Goal: Task Accomplishment & Management: Manage account settings

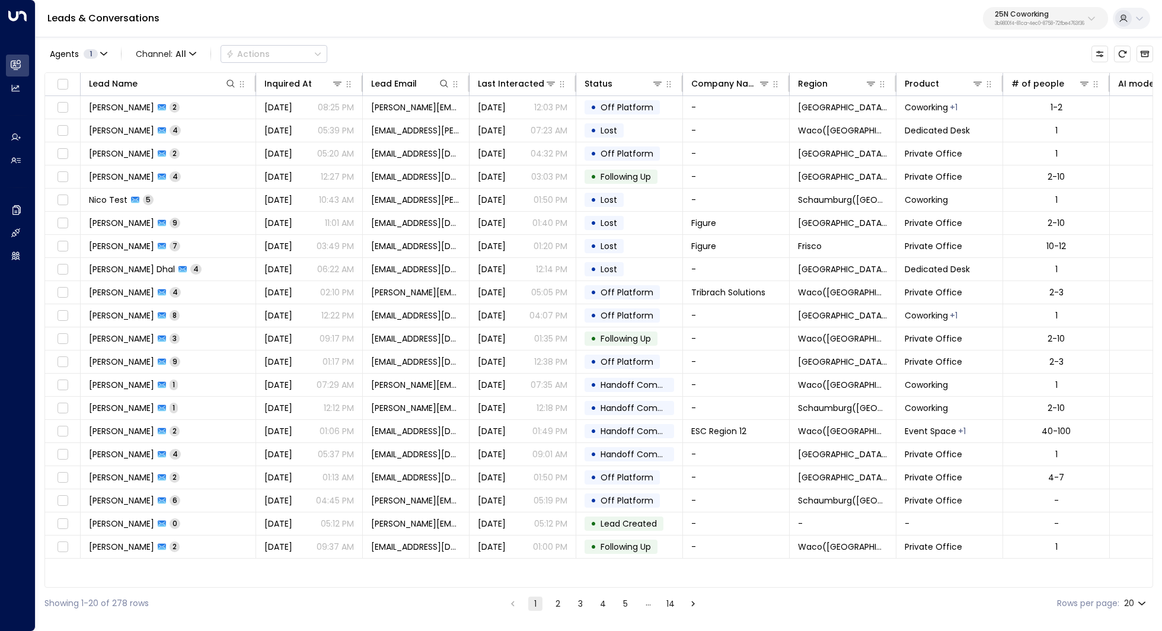
click at [1067, 25] on p "3b9800f4-81ca-4ec0-8758-72fbe4763f36" at bounding box center [1040, 23] width 90 height 5
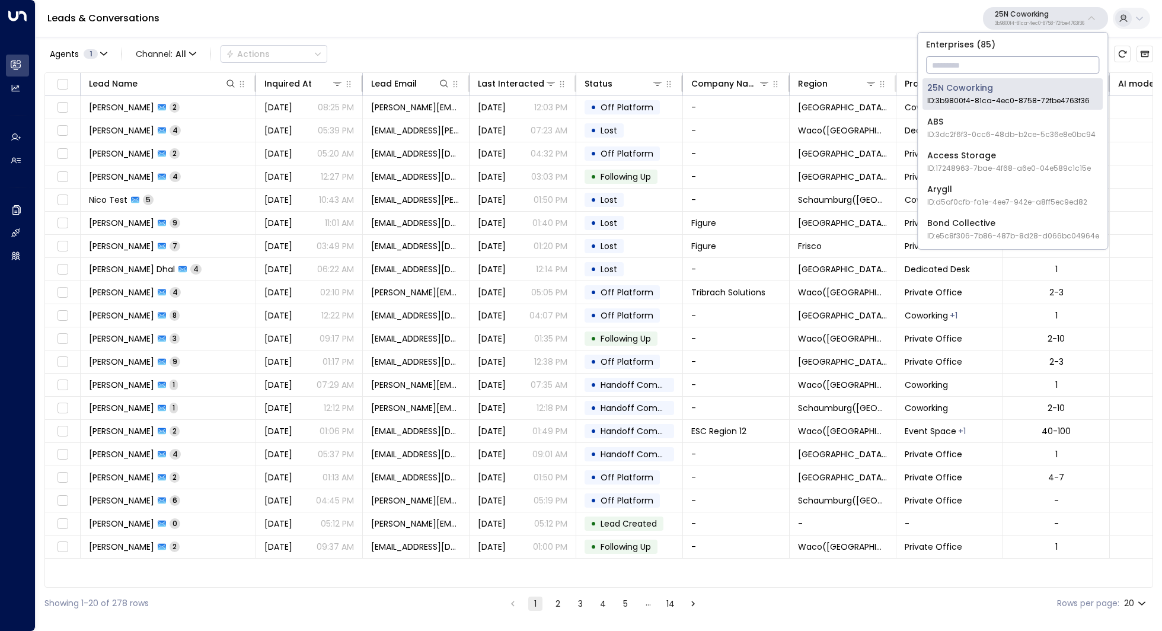
click at [995, 63] on input "text" at bounding box center [1012, 65] width 173 height 22
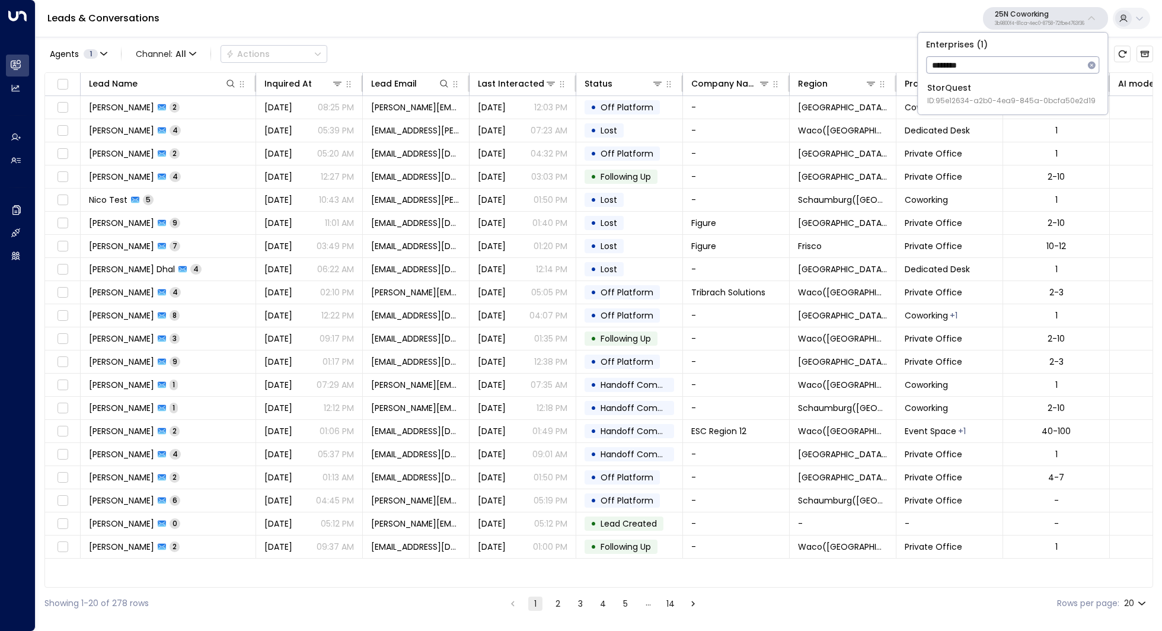
type input "********"
click at [982, 86] on div "StorQuest ID: 95e12634-a2b0-4ea9-845a-0bcfa50e2d19" at bounding box center [1012, 94] width 168 height 24
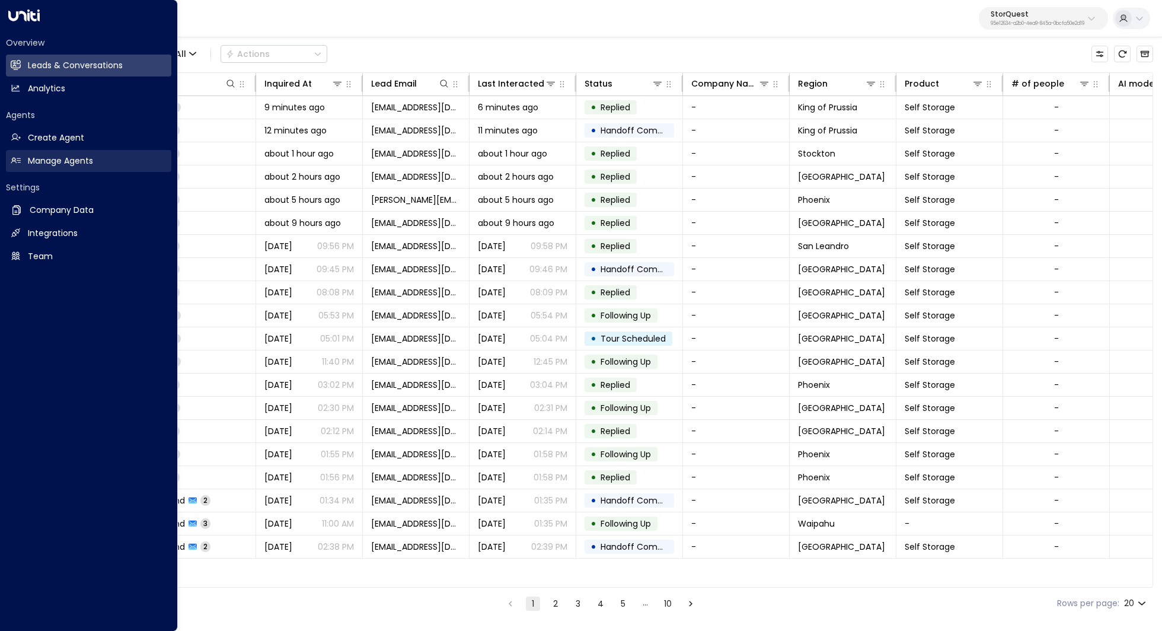
click at [89, 162] on h2 "Manage Agents" at bounding box center [60, 161] width 65 height 12
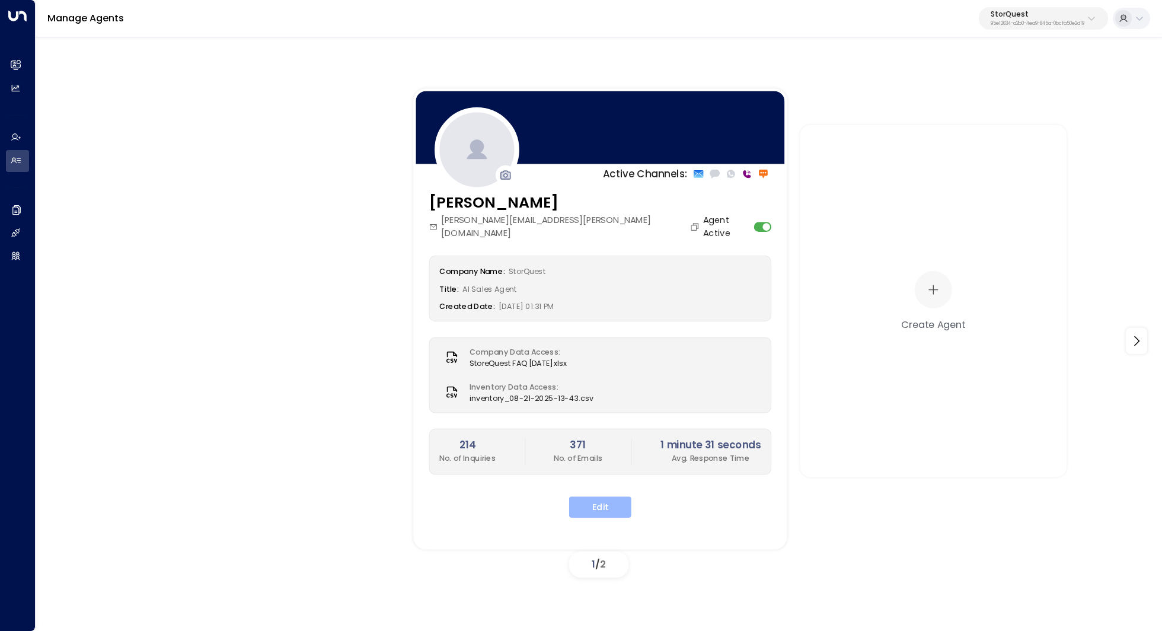
click at [608, 496] on button "Edit" at bounding box center [600, 506] width 62 height 21
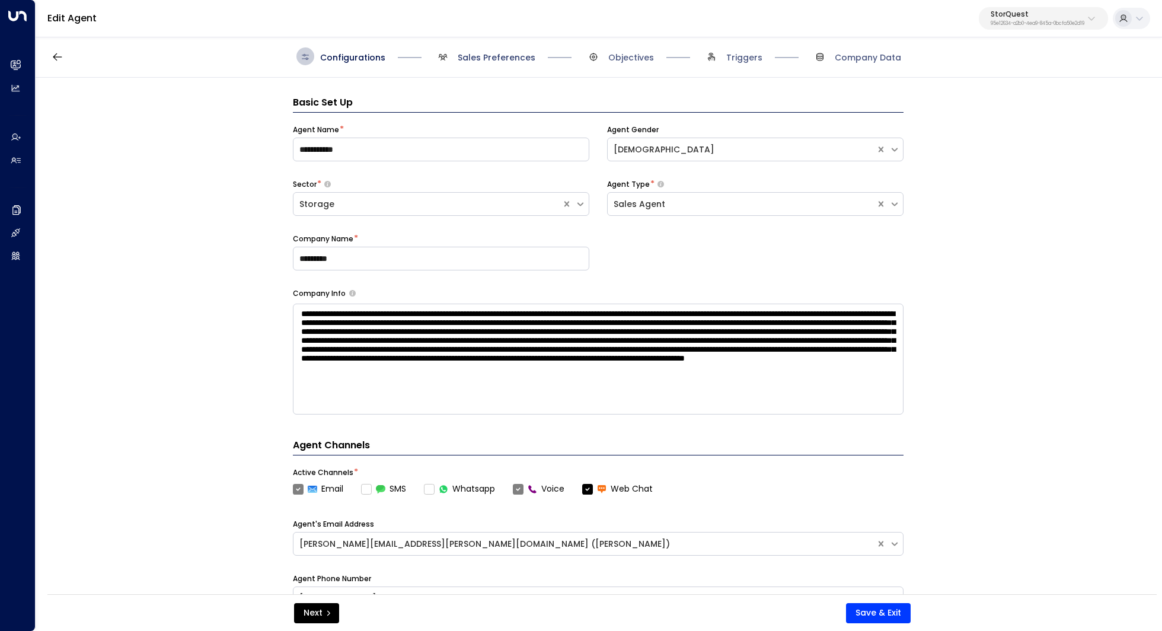
click at [501, 55] on span "Sales Preferences" at bounding box center [497, 58] width 78 height 12
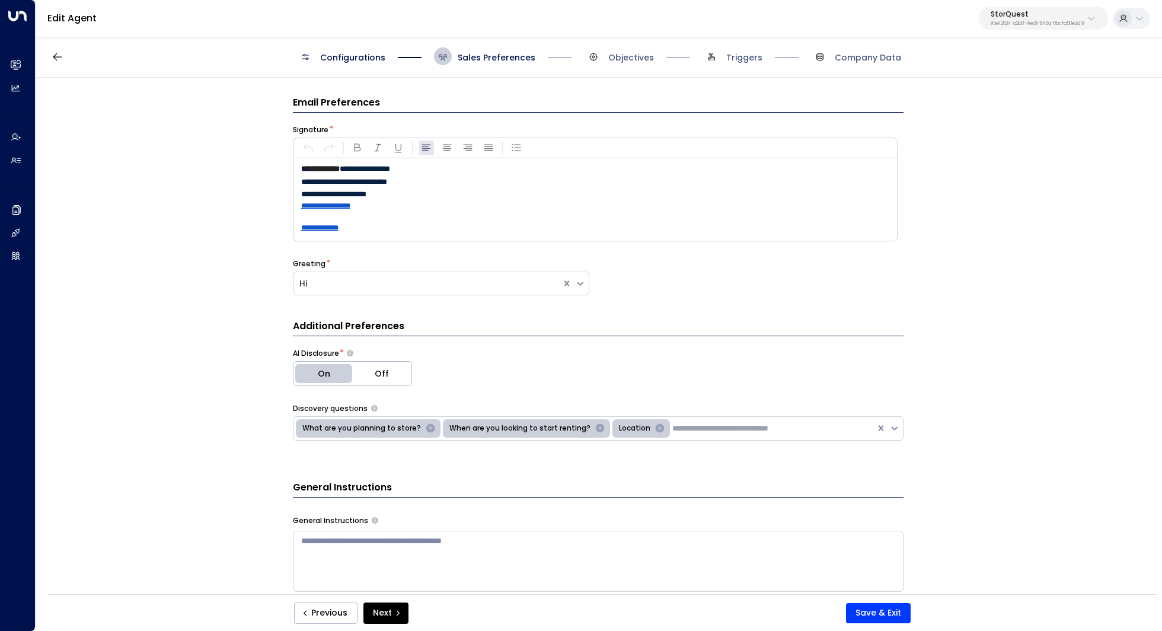
scroll to position [18, 0]
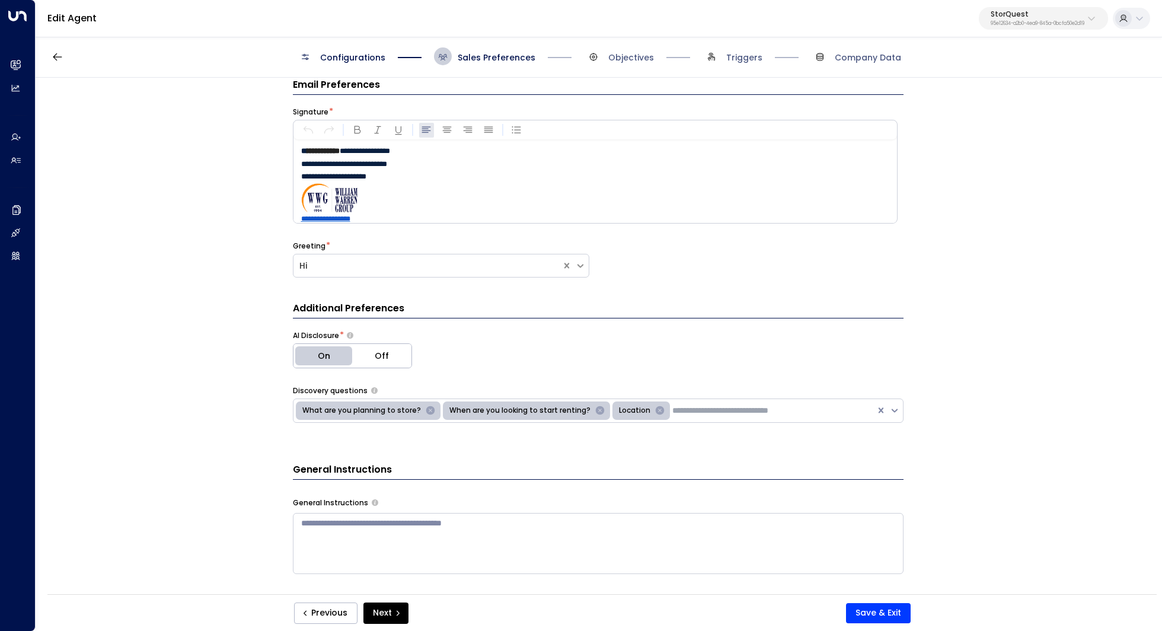
click at [638, 49] on span "Objectives" at bounding box center [619, 56] width 69 height 18
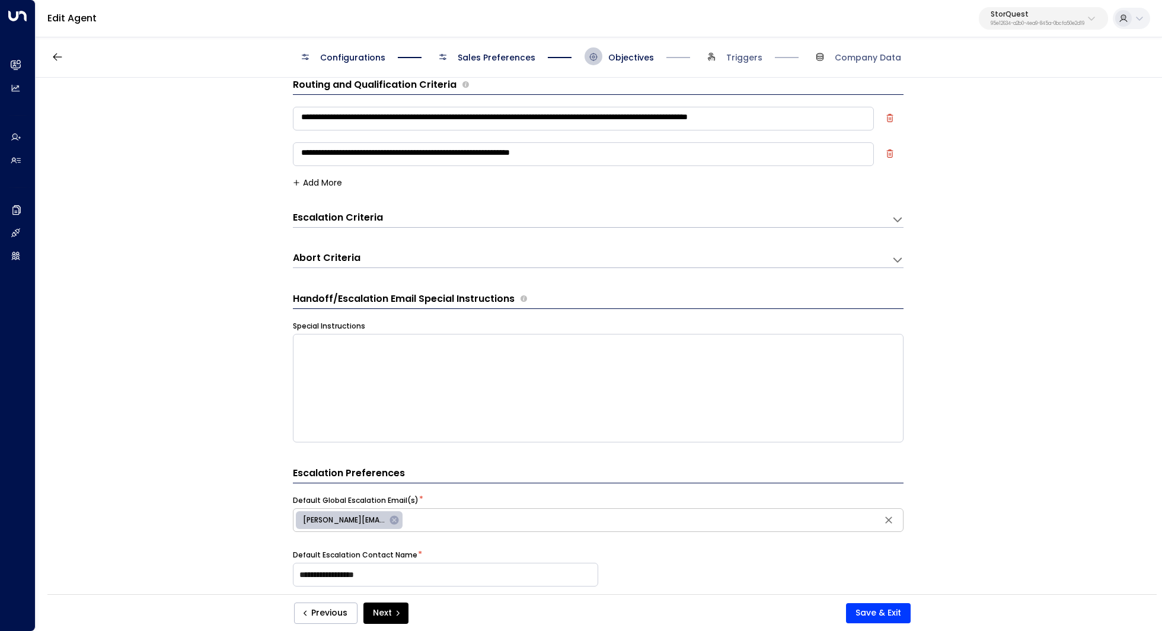
click at [514, 55] on span "Sales Preferences" at bounding box center [497, 58] width 78 height 12
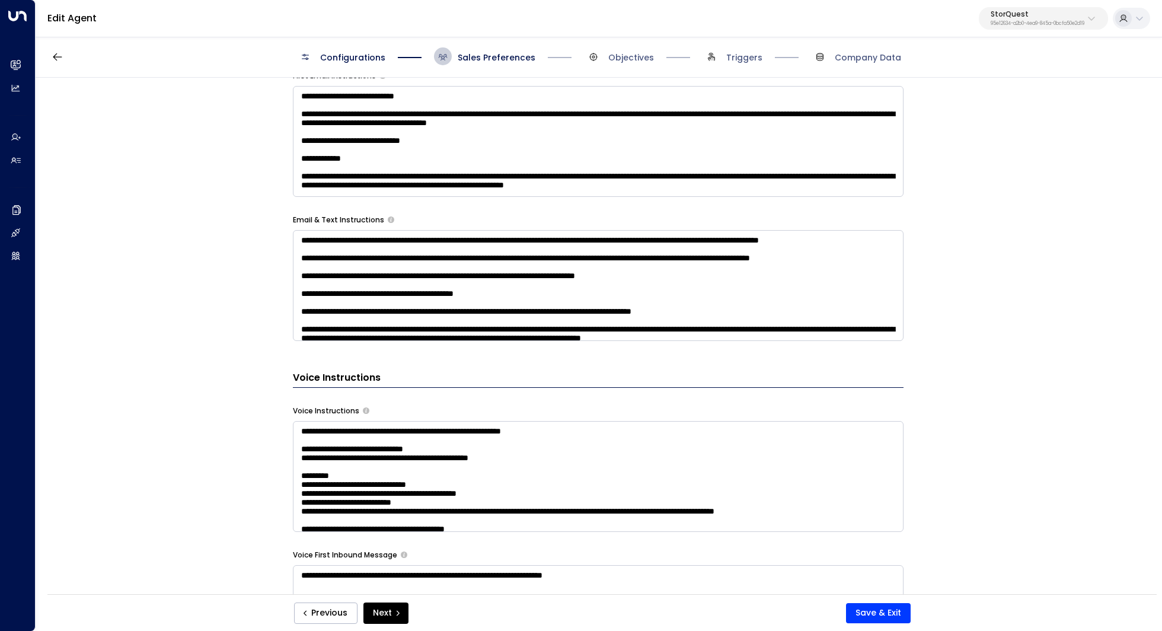
scroll to position [0, 0]
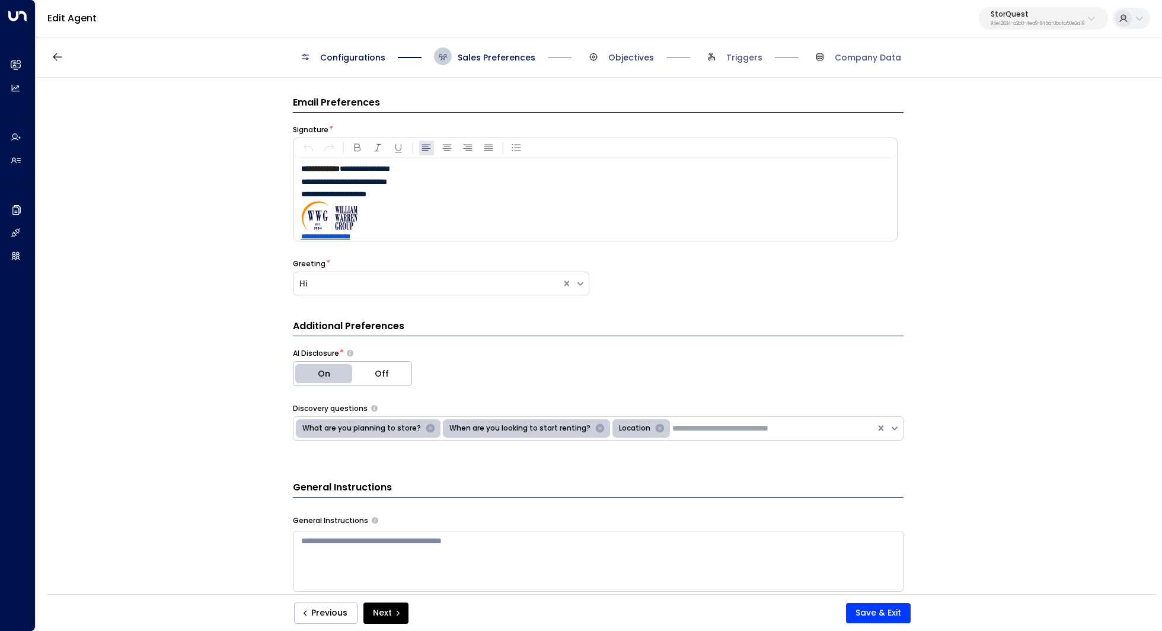
click at [620, 53] on span "Objectives" at bounding box center [631, 58] width 46 height 12
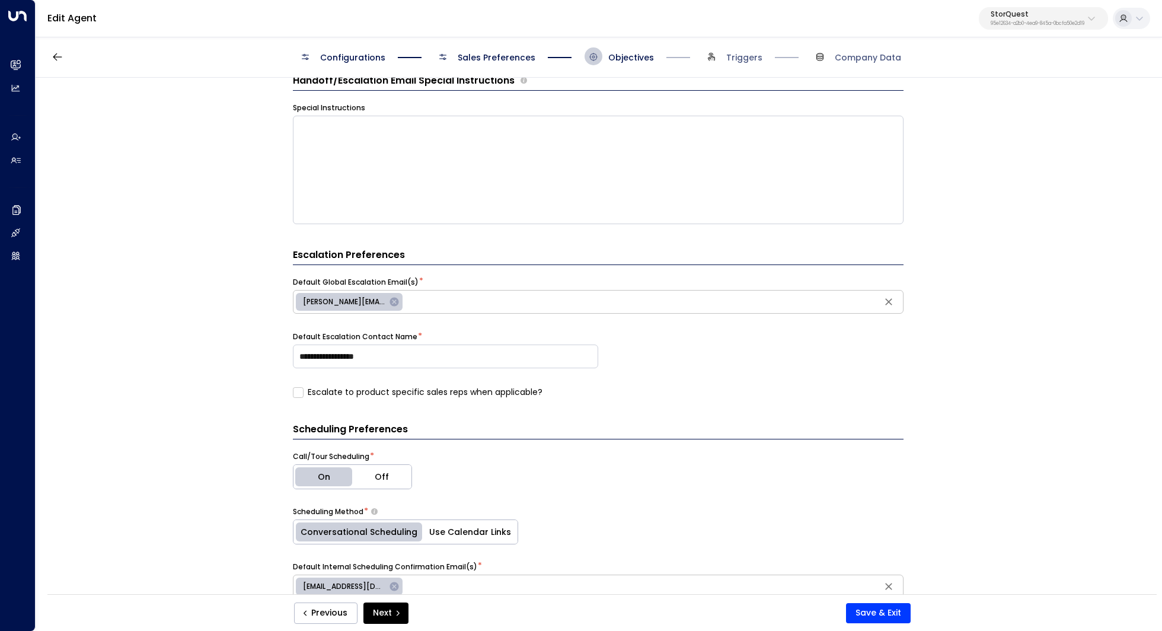
scroll to position [125, 0]
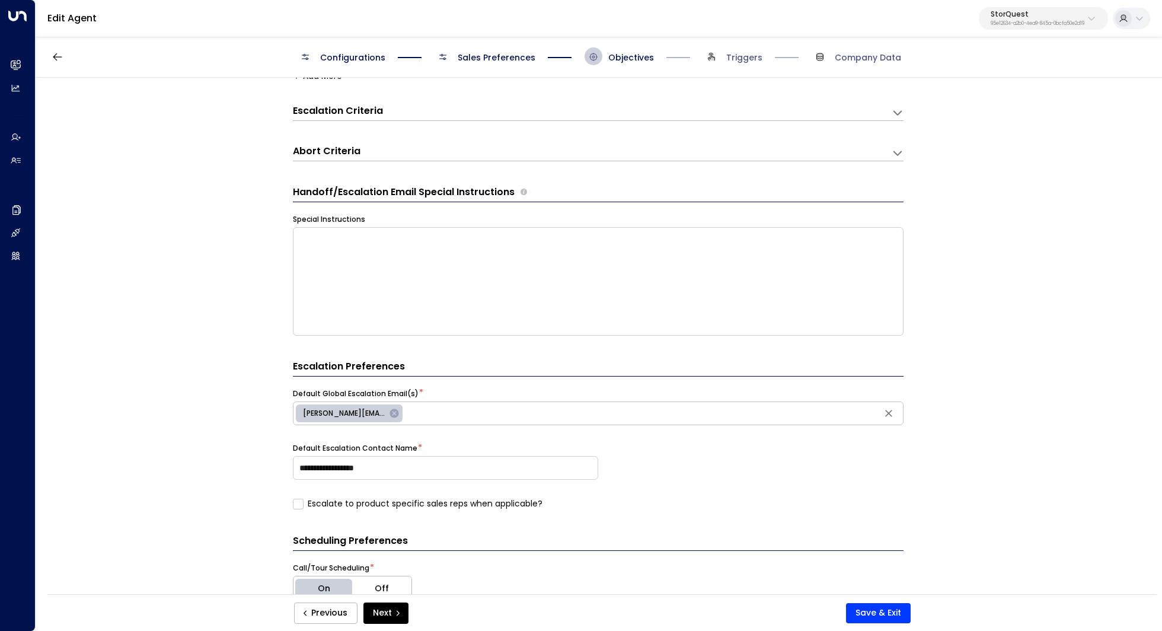
click at [1040, 7] on button "StorQuest 95e12634-a2b0-4ea9-845a-0bcfa50e2d19" at bounding box center [1043, 18] width 129 height 23
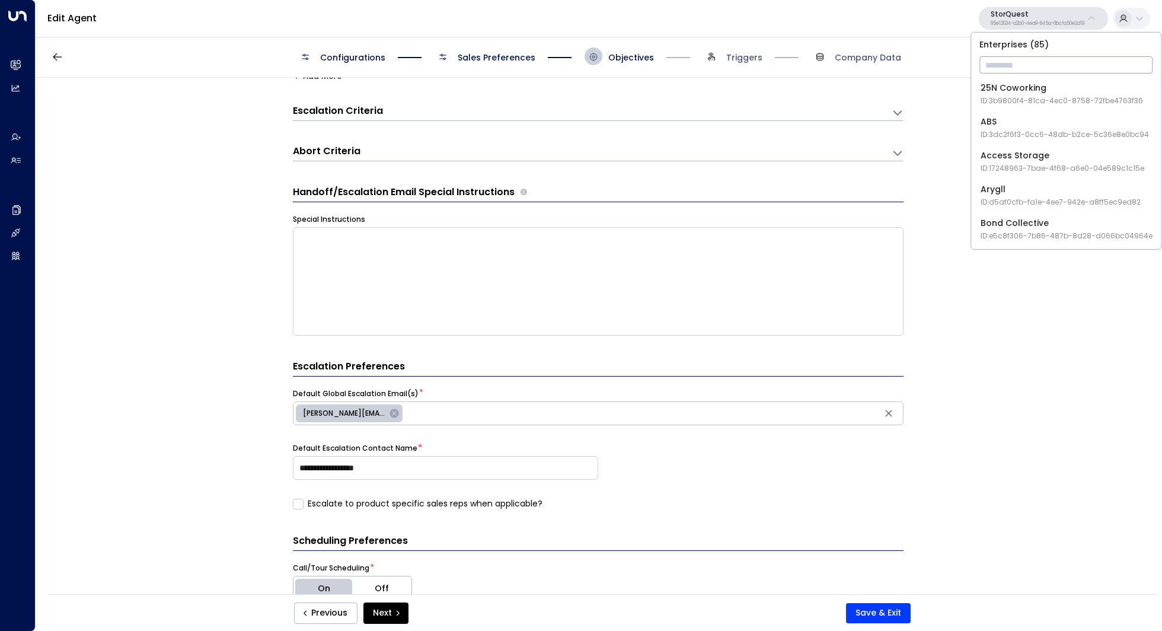
click at [1004, 60] on input "text" at bounding box center [1066, 65] width 173 height 22
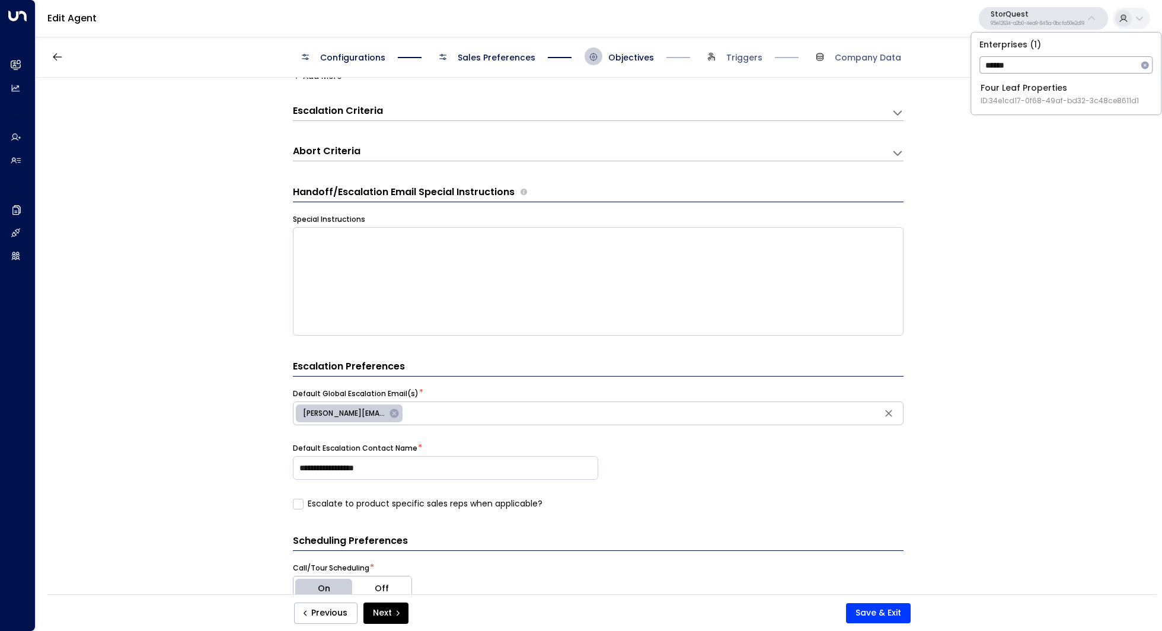
type input "******"
click at [1013, 88] on div "Four Leaf Properties ID: 34e1cd17-0f68-49af-bd32-3c48ce8611d1" at bounding box center [1060, 94] width 158 height 24
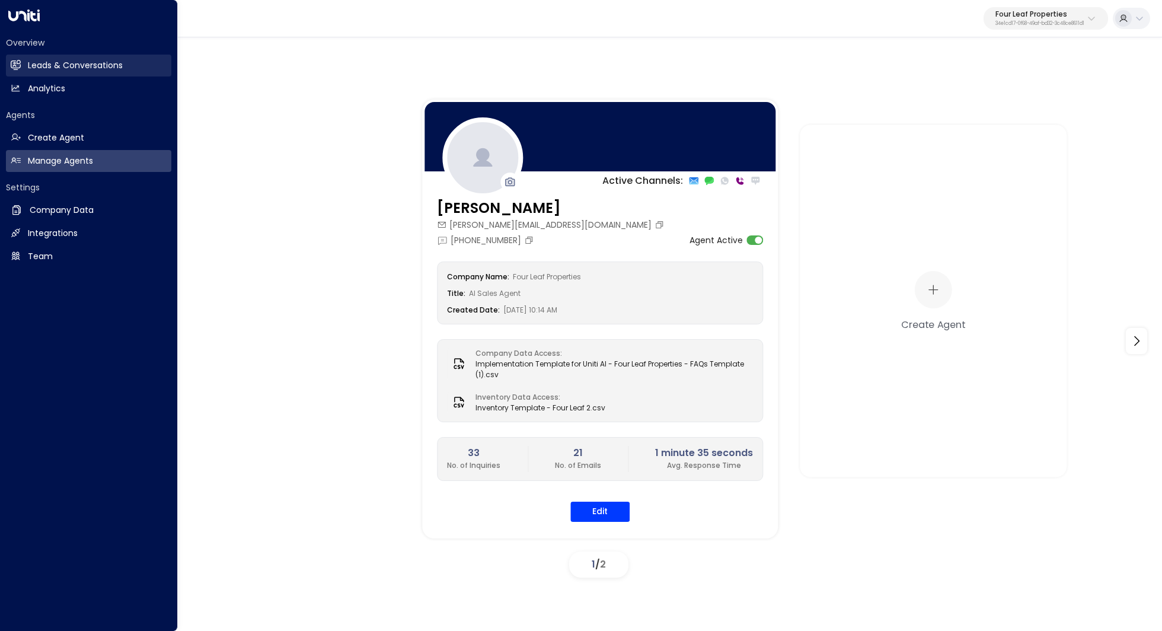
click at [83, 58] on link "Leads & Conversations Leads & Conversations" at bounding box center [88, 66] width 165 height 22
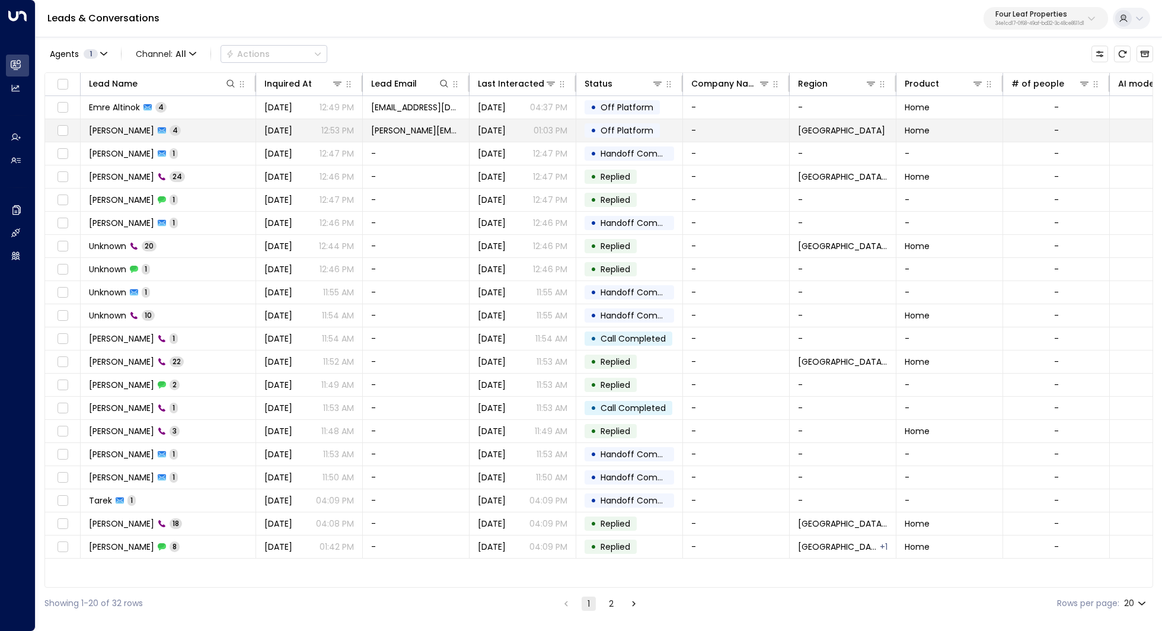
click at [139, 126] on span "Kerric Knowles" at bounding box center [121, 131] width 65 height 12
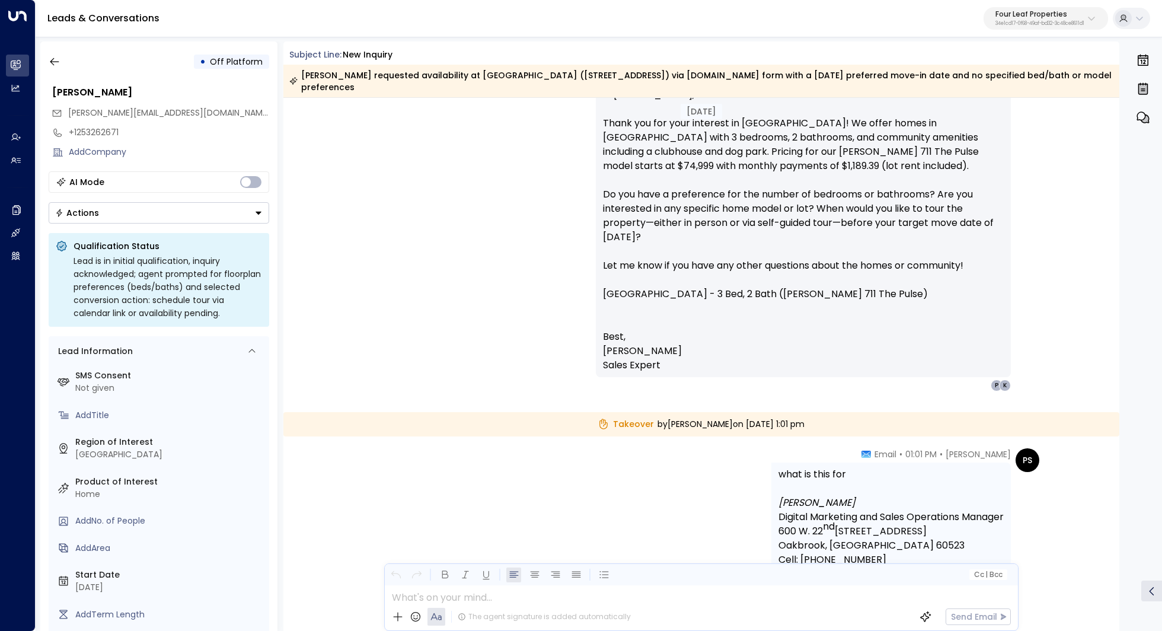
scroll to position [618, 0]
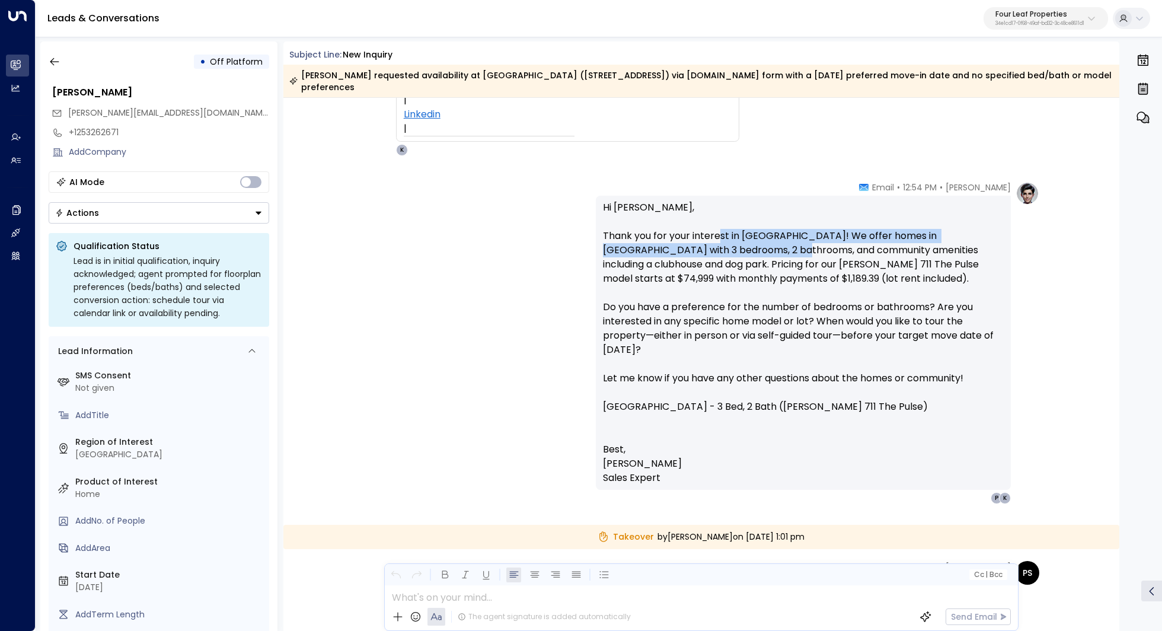
drag, startPoint x: 716, startPoint y: 235, endPoint x: 713, endPoint y: 248, distance: 13.4
click at [713, 248] on p "Hi Kerric, Thank you for your interest in Summerhill Village! We offer homes in…" at bounding box center [803, 325] width 401 height 251
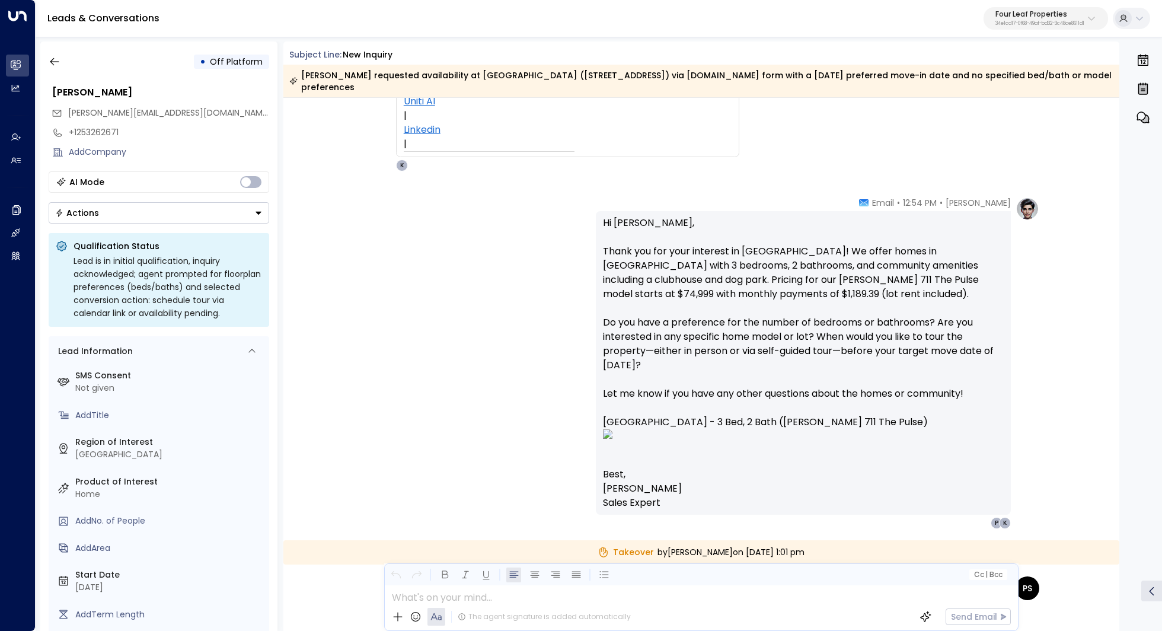
scroll to position [657, 0]
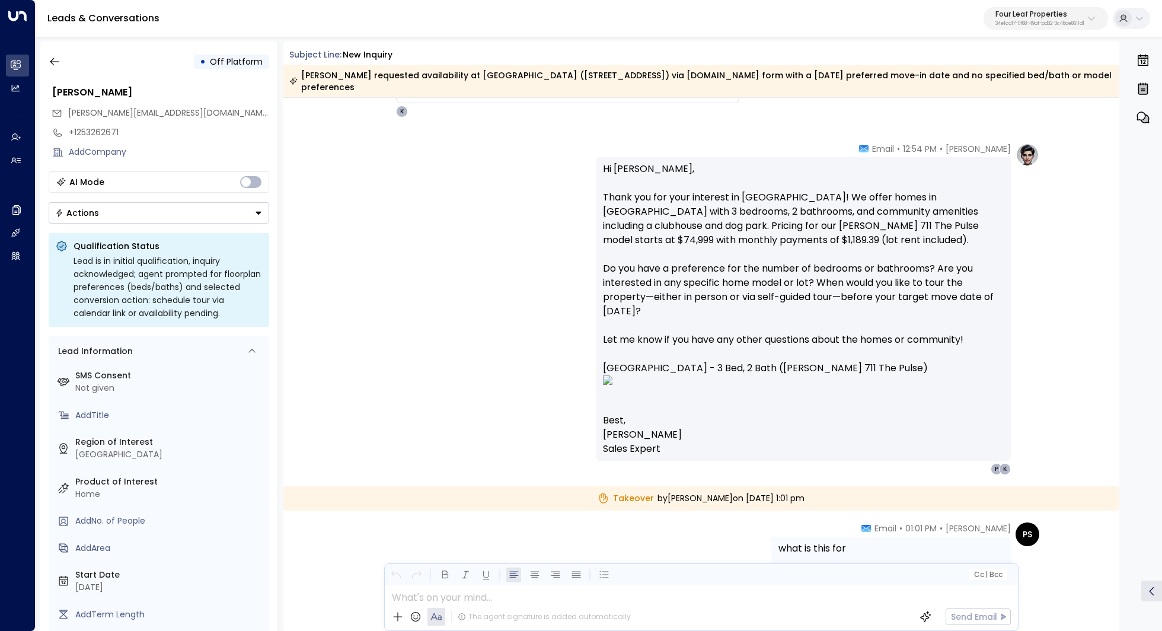
drag, startPoint x: 657, startPoint y: 256, endPoint x: 698, endPoint y: 256, distance: 40.9
click at [693, 256] on p "Hi Kerric, Thank you for your interest in Summerhill Village! We offer homes in…" at bounding box center [803, 287] width 401 height 251
click at [698, 256] on p "Hi Kerric, Thank you for your interest in Summerhill Village! We offer homes in…" at bounding box center [803, 287] width 401 height 251
click at [61, 62] on button "button" at bounding box center [54, 61] width 21 height 21
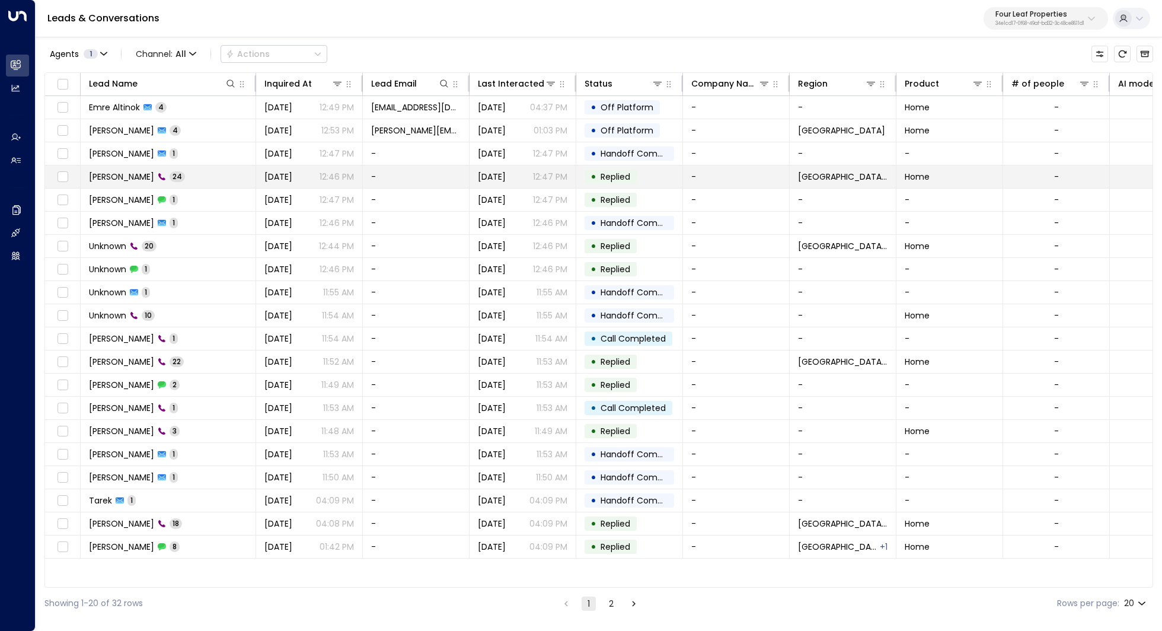
click at [179, 179] on td "Dave 24" at bounding box center [169, 176] width 176 height 23
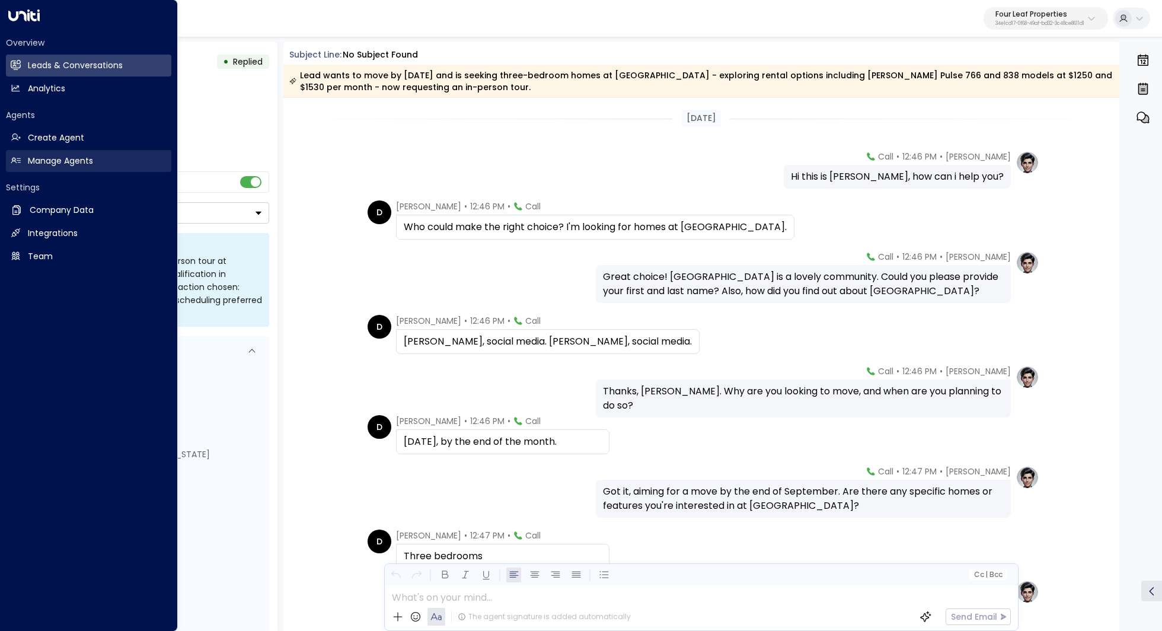
click at [95, 165] on link "Manage Agents Manage Agents" at bounding box center [88, 161] width 165 height 22
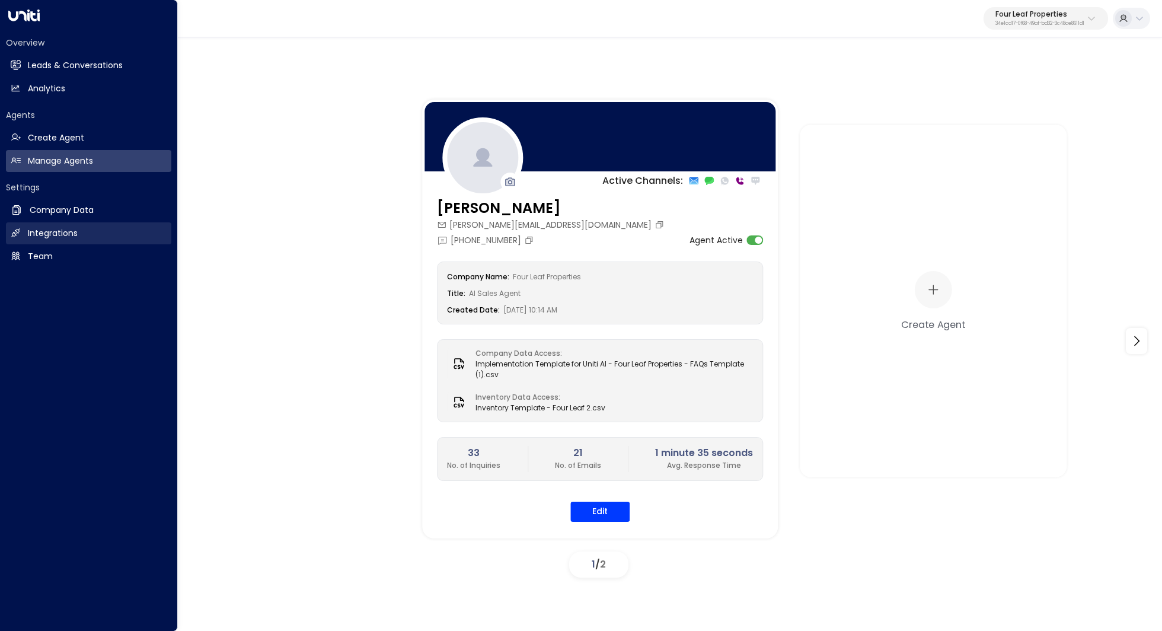
click at [71, 237] on h2 "Integrations" at bounding box center [53, 233] width 50 height 12
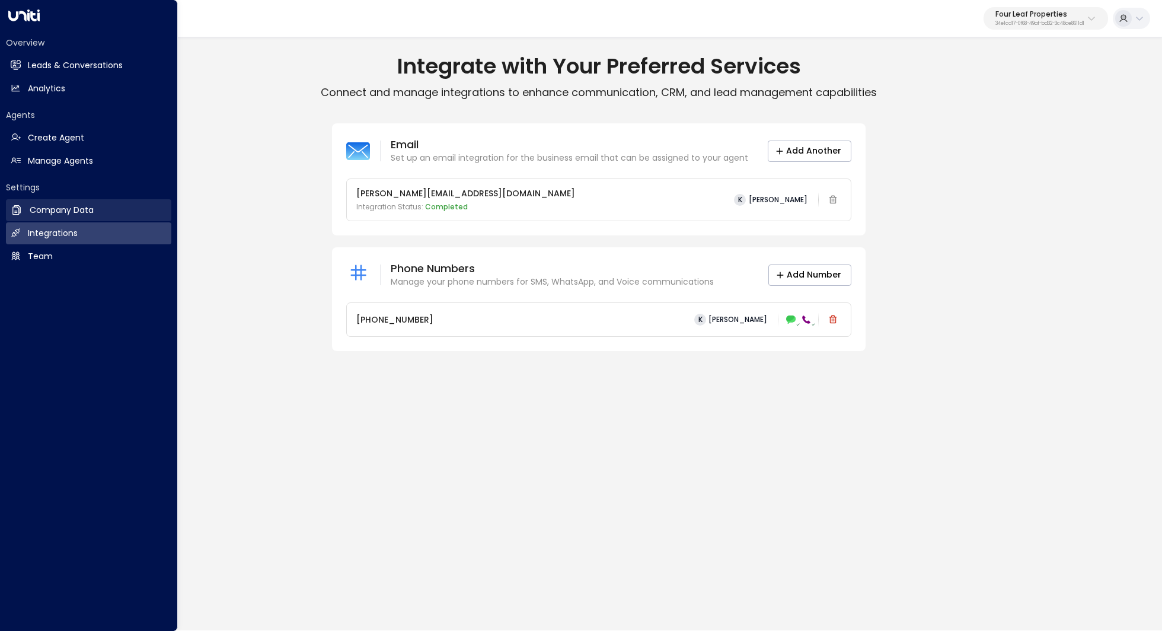
click at [55, 215] on h2 "Company Data" at bounding box center [62, 210] width 64 height 12
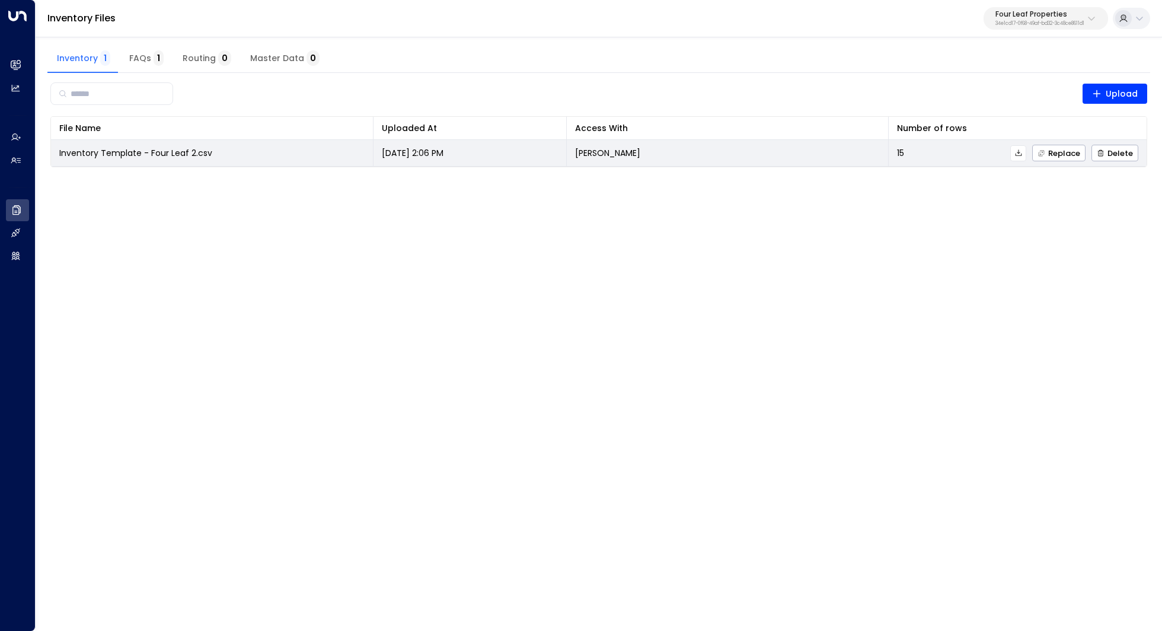
click at [1023, 147] on button at bounding box center [1019, 153] width 16 height 16
